Goal: Navigation & Orientation: Find specific page/section

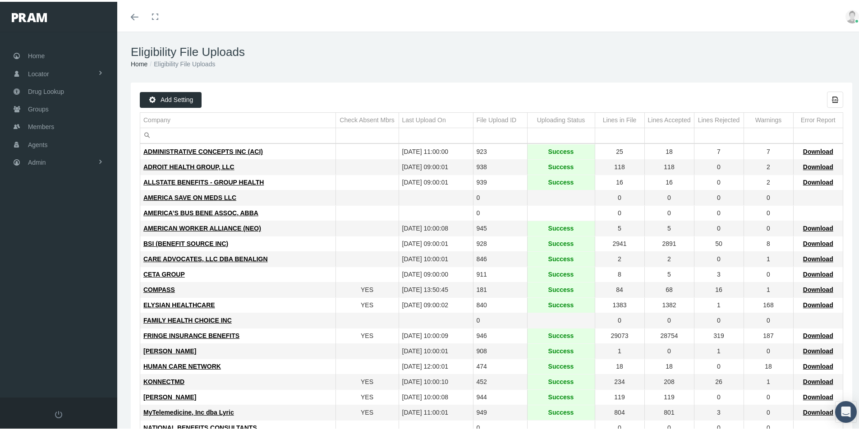
drag, startPoint x: 311, startPoint y: 384, endPoint x: 302, endPoint y: 375, distance: 13.7
click at [311, 384] on td "KONNECTMD" at bounding box center [237, 379] width 195 height 15
click at [40, 105] on span "Groups" at bounding box center [38, 107] width 21 height 17
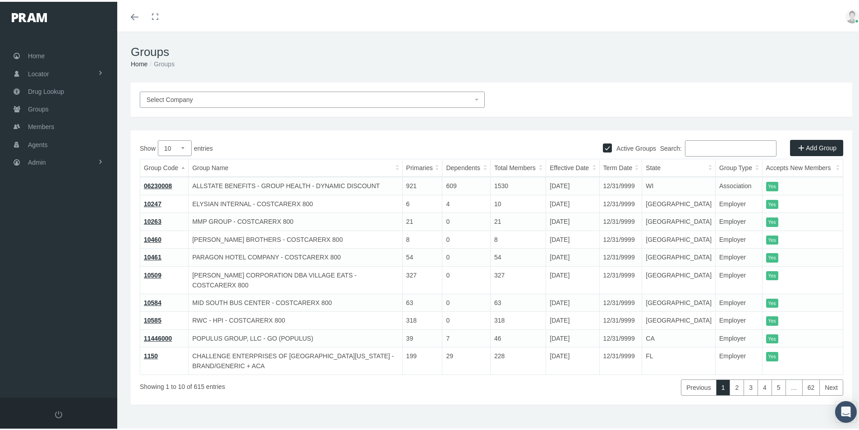
click at [694, 146] on input "Search:" at bounding box center [730, 146] width 91 height 16
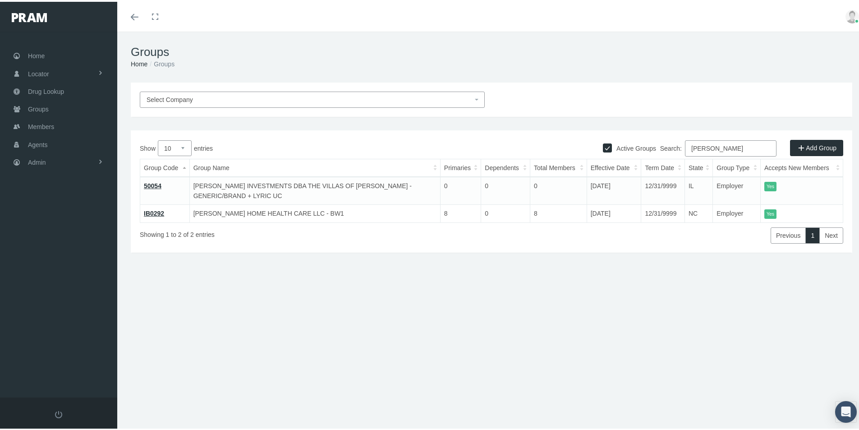
type input "Phillips"
click at [285, 329] on div "Groups Home Groups Select Company Active Groups Add Group Show 10 0" at bounding box center [491, 235] width 748 height 410
click at [376, 389] on div "Groups Home Groups Select Company Active Groups Add Group Show 10 0" at bounding box center [491, 235] width 748 height 410
